Goal: Transaction & Acquisition: Purchase product/service

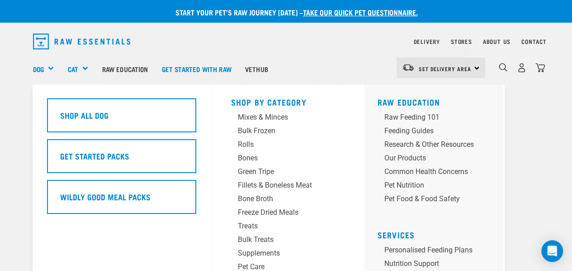
click at [47, 69] on div "Dog" at bounding box center [47, 69] width 28 height 36
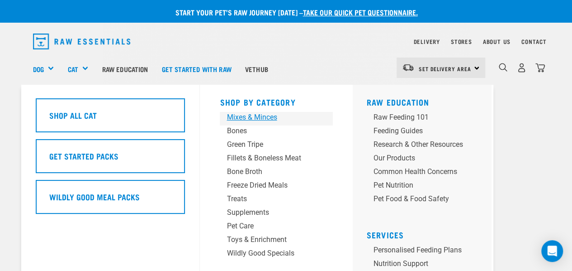
click at [263, 115] on div "Mixes & Minces" at bounding box center [269, 117] width 85 height 11
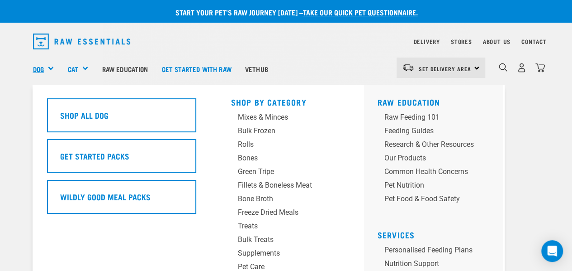
click at [41, 68] on link "Dog" at bounding box center [38, 69] width 11 height 10
click at [50, 68] on div "Dog" at bounding box center [47, 69] width 28 height 36
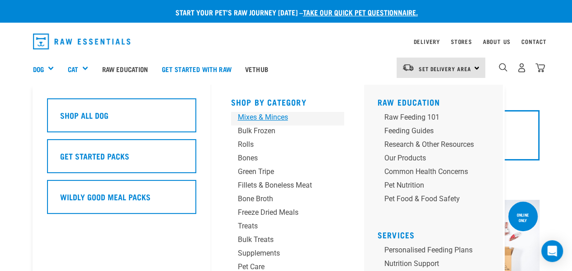
click at [270, 117] on div "Mixes & Minces" at bounding box center [280, 117] width 85 height 11
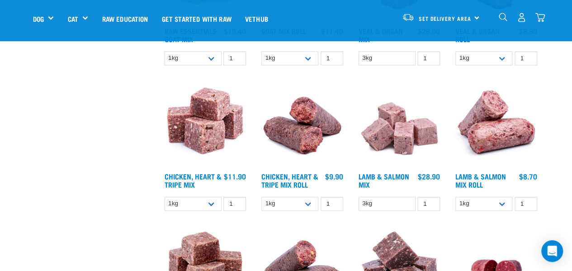
scroll to position [498, 0]
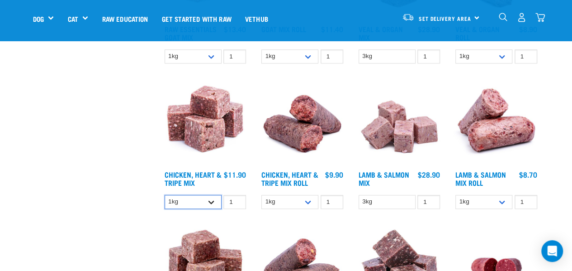
click at [213, 200] on select "1kg 3kg" at bounding box center [193, 202] width 57 height 14
select select "368"
click at [165, 195] on select "1kg 3kg" at bounding box center [193, 202] width 57 height 14
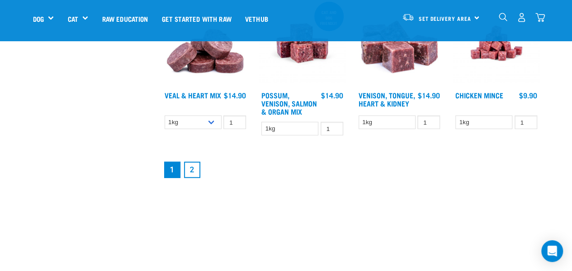
scroll to position [1176, 0]
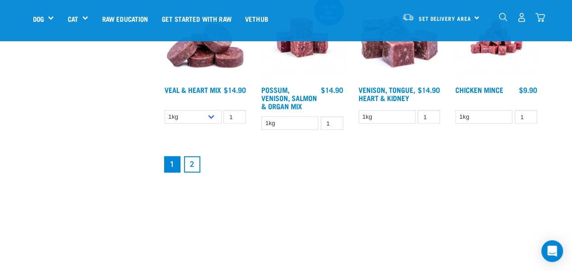
click at [195, 164] on link "2" at bounding box center [192, 164] width 16 height 16
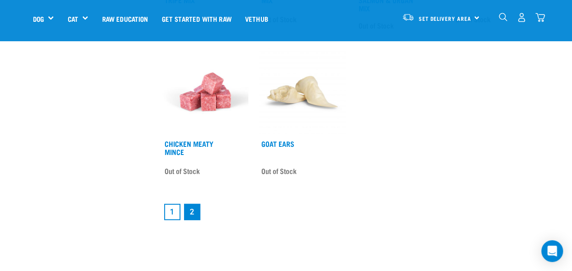
scroll to position [1176, 0]
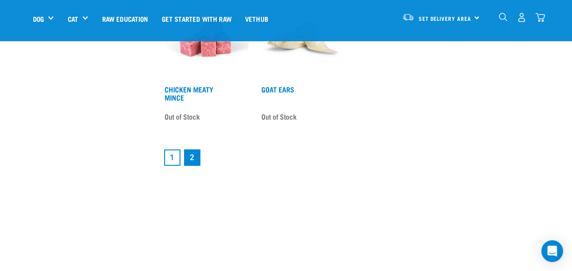
click at [176, 153] on link "1" at bounding box center [172, 157] width 16 height 16
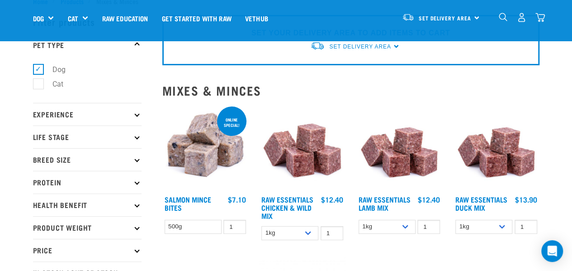
scroll to position [45, 0]
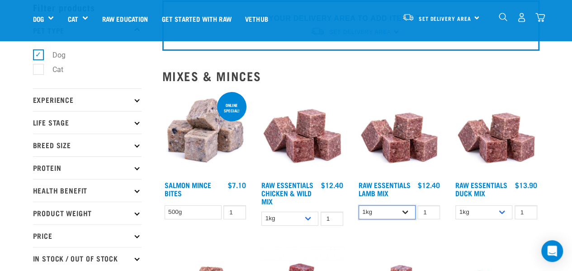
click at [405, 212] on select "1kg 3kg Bulk (10kg)" at bounding box center [387, 212] width 57 height 14
select select "24"
click at [359, 205] on select "1kg 3kg Bulk (10kg)" at bounding box center [387, 212] width 57 height 14
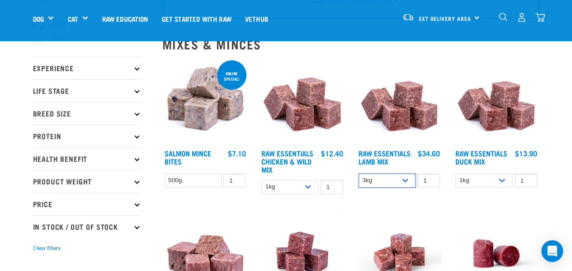
scroll to position [90, 0]
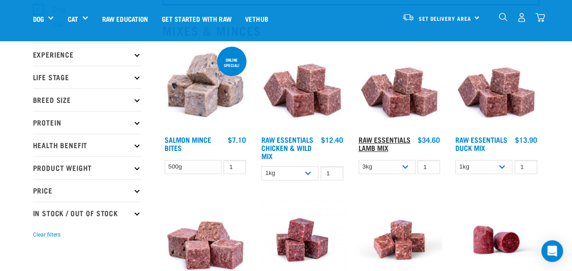
click at [399, 140] on link "Raw Essentials Lamb Mix" at bounding box center [385, 143] width 52 height 12
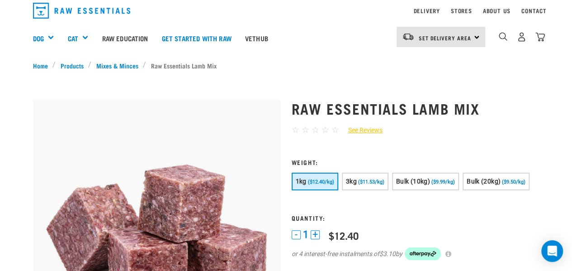
scroll to position [45, 0]
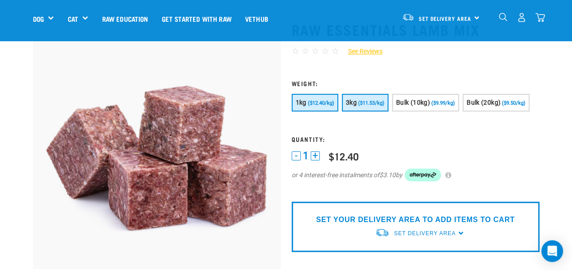
click at [365, 101] on span "($11.53/kg)" at bounding box center [371, 103] width 26 height 6
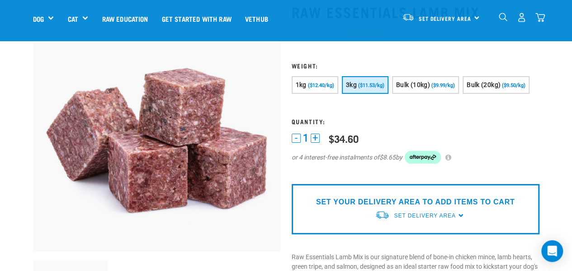
scroll to position [0, 0]
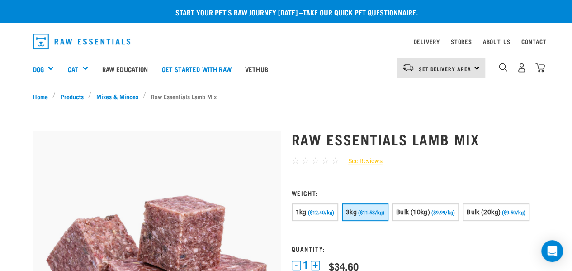
click at [475, 67] on div "Set Delivery Area North Island South Island" at bounding box center [441, 67] width 89 height 20
click at [437, 91] on link "[GEOGRAPHIC_DATA]" at bounding box center [440, 93] width 87 height 20
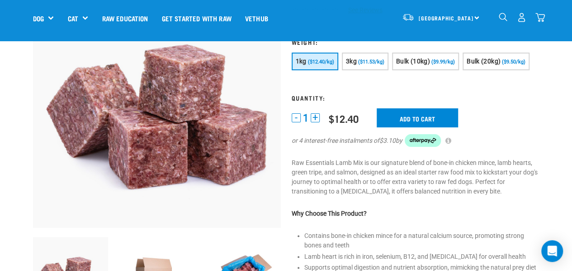
scroll to position [90, 0]
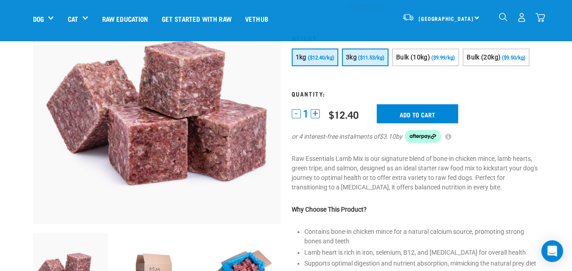
click at [375, 57] on span "($11.53/kg)" at bounding box center [371, 58] width 26 height 6
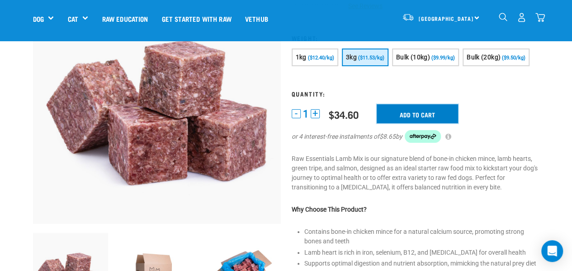
click at [433, 115] on input "Add to cart" at bounding box center [417, 113] width 81 height 19
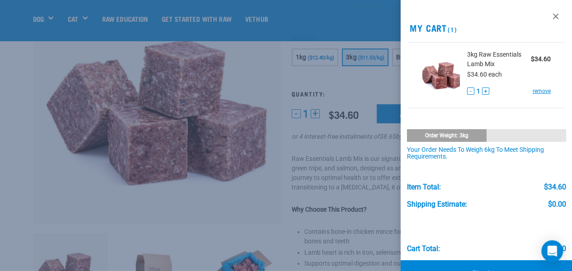
click at [242, 181] on div at bounding box center [286, 135] width 572 height 271
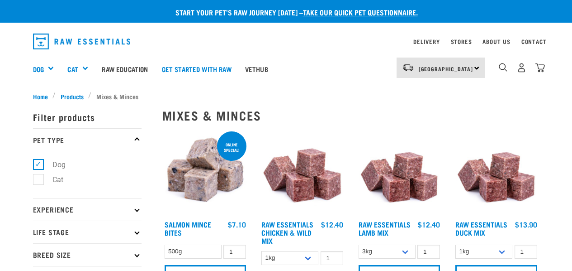
select select "24"
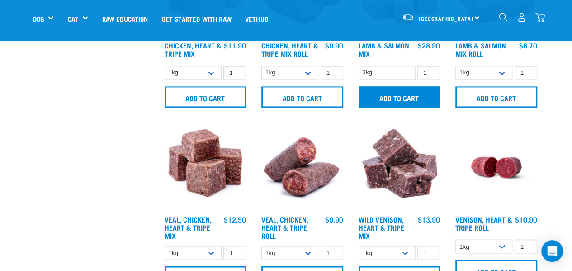
scroll to position [679, 0]
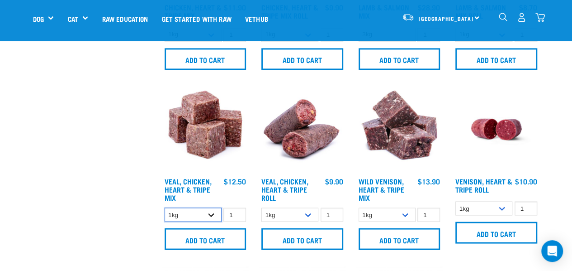
click at [212, 217] on select "1kg 3kg" at bounding box center [193, 214] width 57 height 14
select select "752"
click at [165, 207] on select "1kg 3kg" at bounding box center [193, 214] width 57 height 14
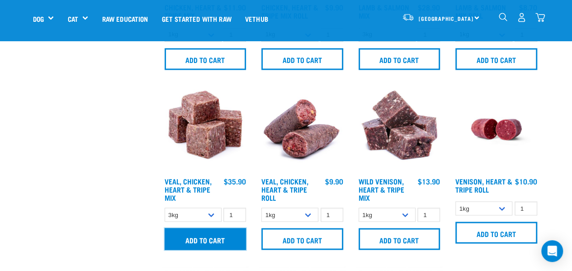
click at [202, 237] on input "Add to cart" at bounding box center [206, 239] width 82 height 22
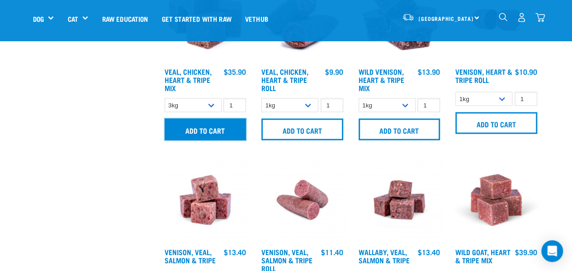
scroll to position [814, 0]
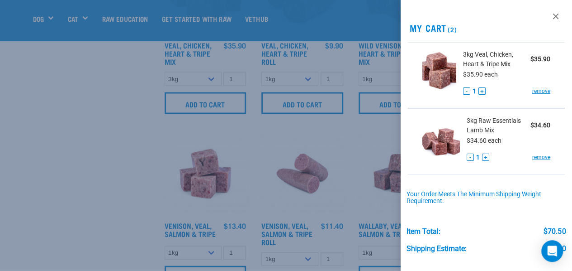
click at [117, 166] on div at bounding box center [286, 135] width 572 height 271
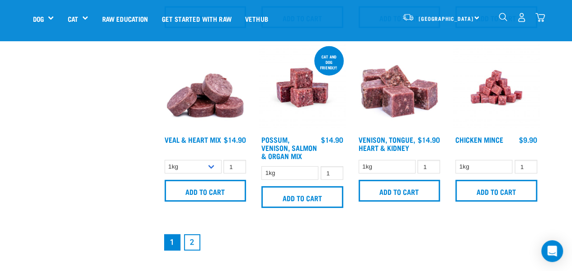
scroll to position [1267, 0]
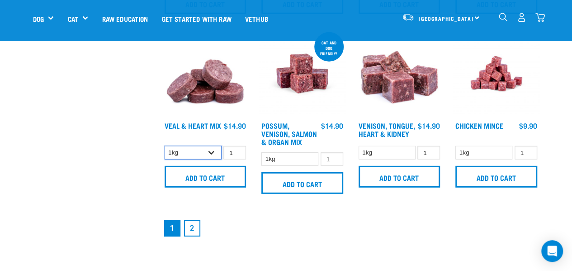
click at [210, 152] on select "1kg 3kg" at bounding box center [193, 153] width 57 height 14
select select "743"
click at [165, 146] on select "1kg 3kg" at bounding box center [193, 153] width 57 height 14
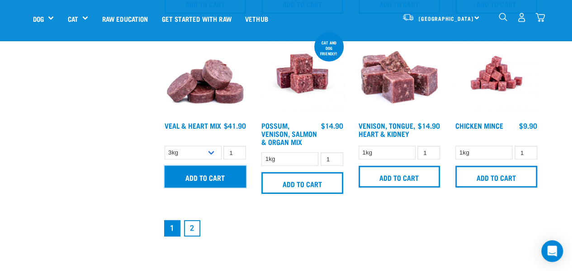
click at [194, 179] on input "Add to cart" at bounding box center [206, 177] width 82 height 22
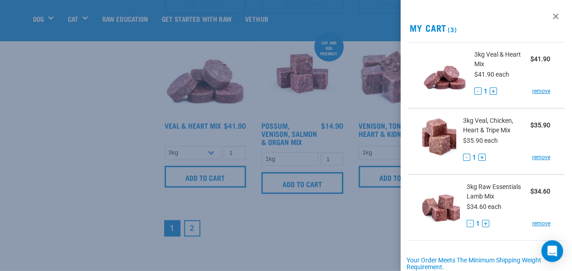
click at [100, 195] on div at bounding box center [286, 135] width 572 height 271
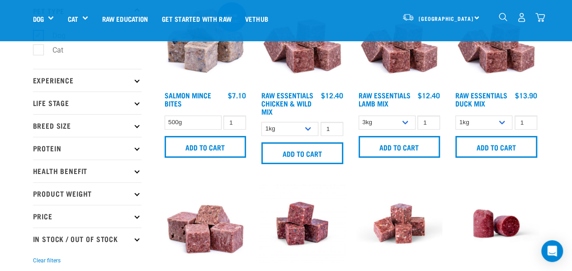
scroll to position [45, 0]
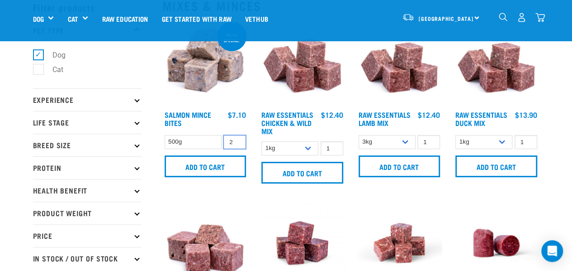
type input "2"
click at [235, 139] on input "2" at bounding box center [235, 142] width 23 height 14
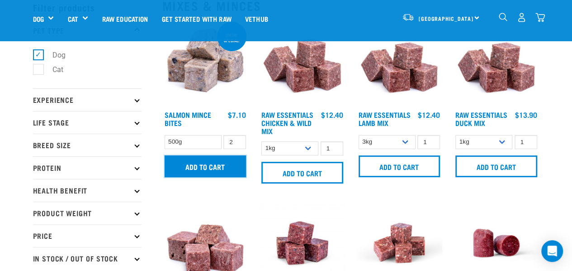
click at [215, 164] on input "Add to cart" at bounding box center [206, 166] width 82 height 22
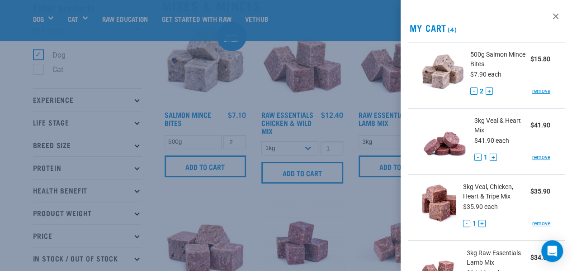
click at [429, 90] on img at bounding box center [443, 73] width 41 height 47
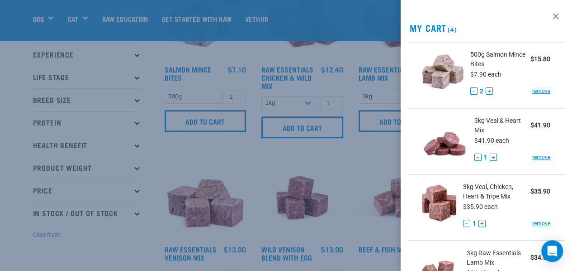
click at [118, 173] on div at bounding box center [286, 135] width 572 height 271
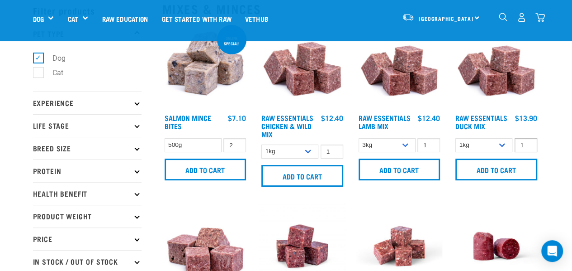
scroll to position [0, 0]
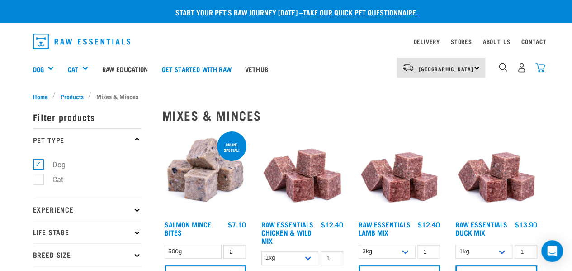
click at [539, 70] on img "dropdown navigation" at bounding box center [541, 68] width 10 height 10
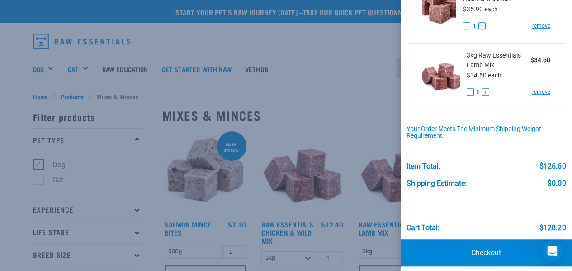
scroll to position [202, 0]
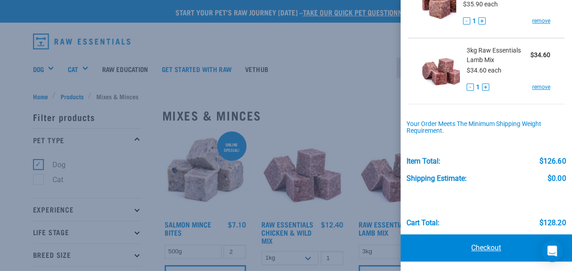
click at [482, 245] on link "Checkout" at bounding box center [487, 247] width 172 height 27
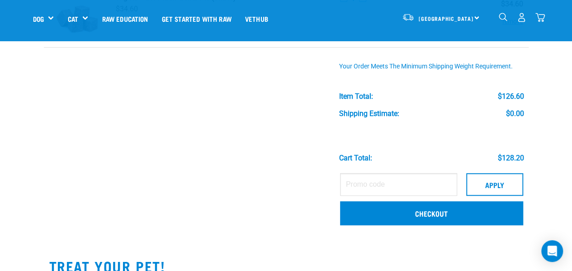
scroll to position [317, 0]
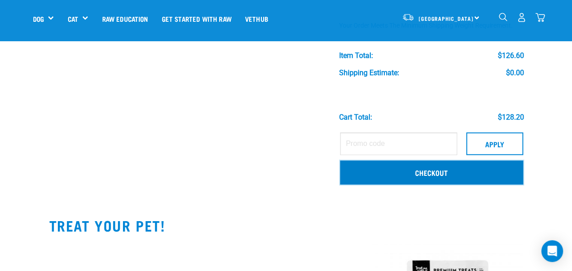
click at [420, 174] on link "Checkout" at bounding box center [431, 172] width 183 height 24
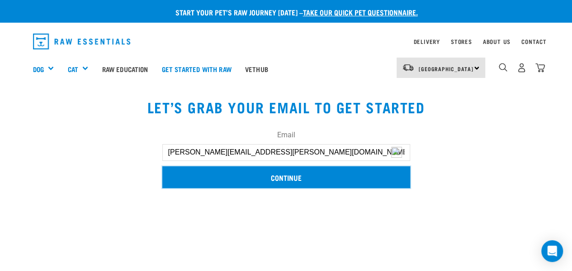
click at [285, 171] on input "Continue" at bounding box center [286, 177] width 248 height 22
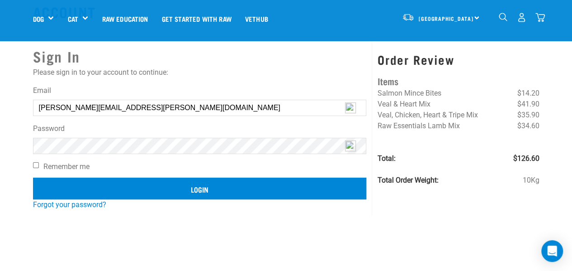
scroll to position [45, 0]
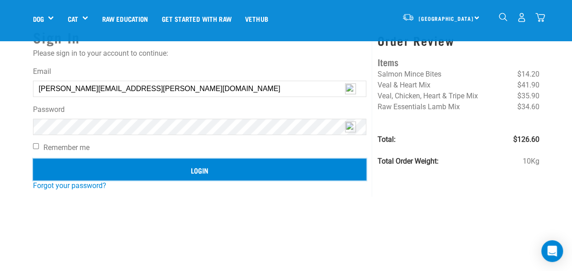
click at [261, 169] on input "Login" at bounding box center [200, 169] width 334 height 22
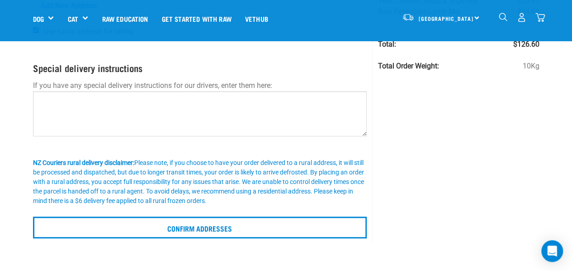
scroll to position [226, 0]
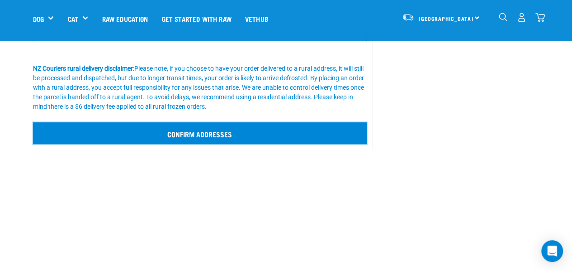
click at [247, 132] on input "Confirm addresses" at bounding box center [200, 133] width 334 height 22
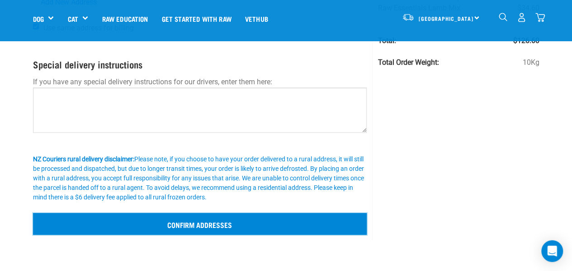
scroll to position [0, 0]
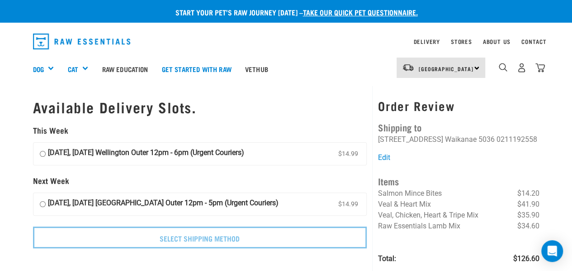
click at [42, 201] on input "21 August, Thursday Wellington Outer 12pm - 5pm (Urgent Couriers) $14.99" at bounding box center [43, 204] width 6 height 14
radio input "true"
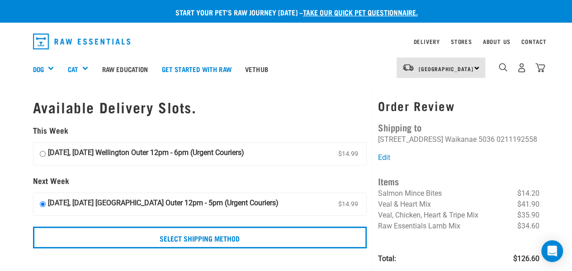
click at [41, 153] on input "17 August, Sunday Wellington Outer 12pm - 6pm (Urgent Couriers) $14.99" at bounding box center [43, 154] width 6 height 14
radio input "true"
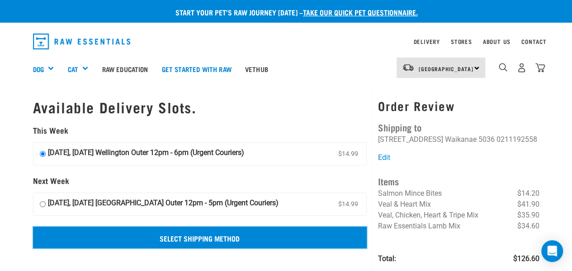
click at [200, 238] on input "Select Shipping Method" at bounding box center [200, 237] width 334 height 22
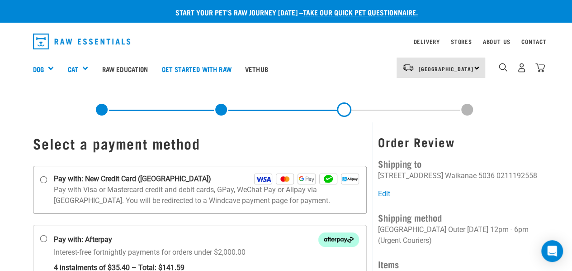
click at [47, 179] on label "Pay with: New Credit Card ([GEOGRAPHIC_DATA])" at bounding box center [200, 190] width 334 height 48
click at [47, 179] on input "Pay with: New Credit Card ([GEOGRAPHIC_DATA])" at bounding box center [43, 179] width 7 height 7
radio input "true"
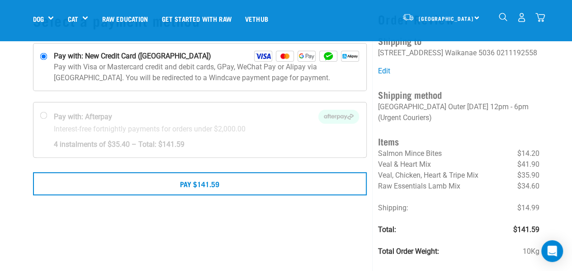
scroll to position [45, 0]
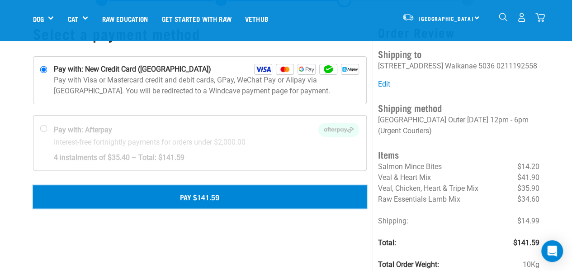
click at [205, 196] on button "Pay $141.59" at bounding box center [200, 196] width 334 height 23
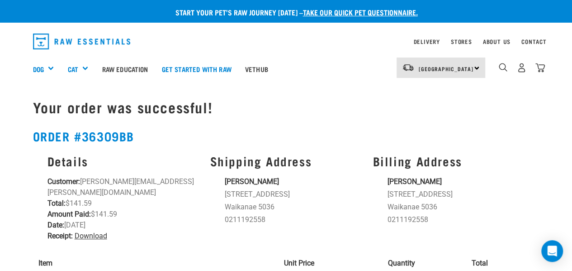
click at [89, 231] on link "Download" at bounding box center [91, 235] width 33 height 9
